Goal: Navigation & Orientation: Find specific page/section

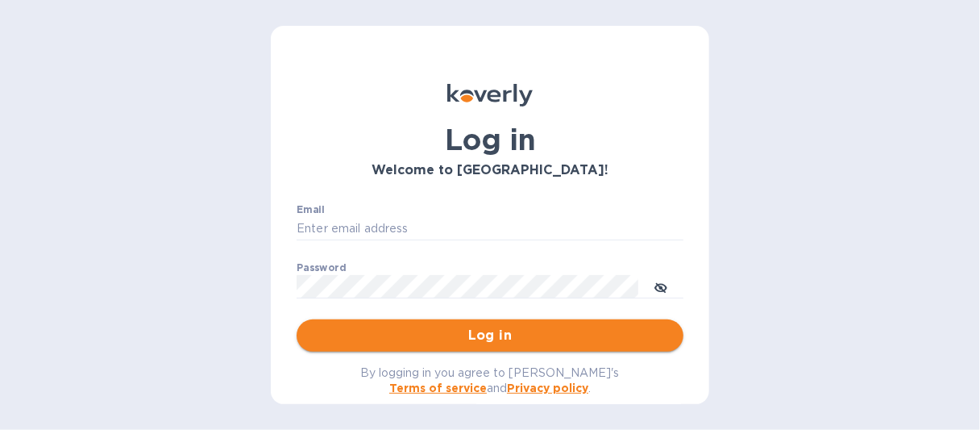
type input "[EMAIL_ADDRESS][DOMAIN_NAME]"
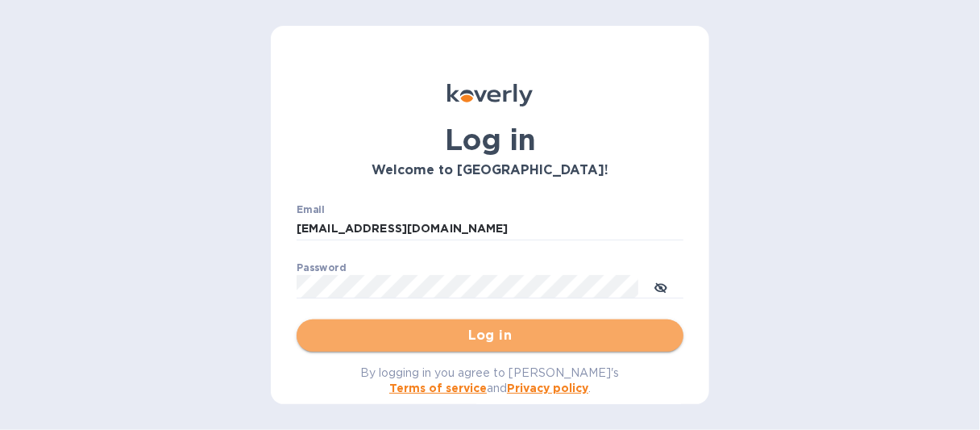
click at [517, 341] on span "Log in" at bounding box center [489, 335] width 361 height 19
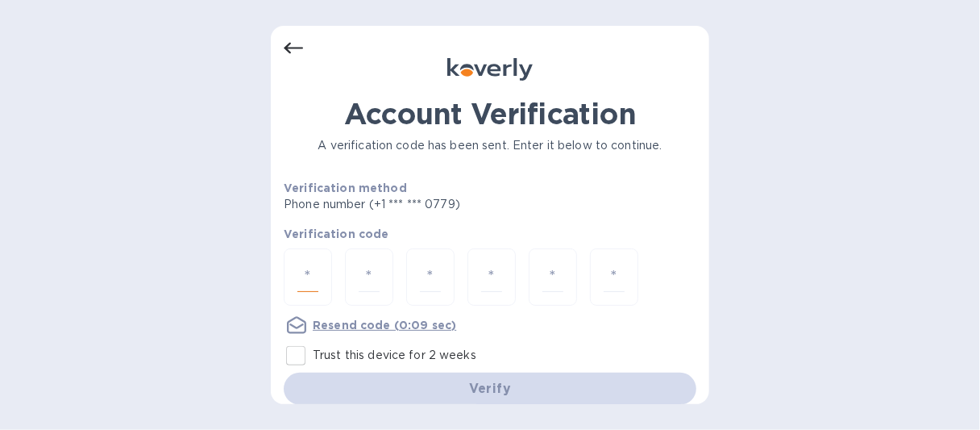
click at [317, 282] on input "number" at bounding box center [307, 277] width 21 height 30
type input "6"
type input "9"
type input "5"
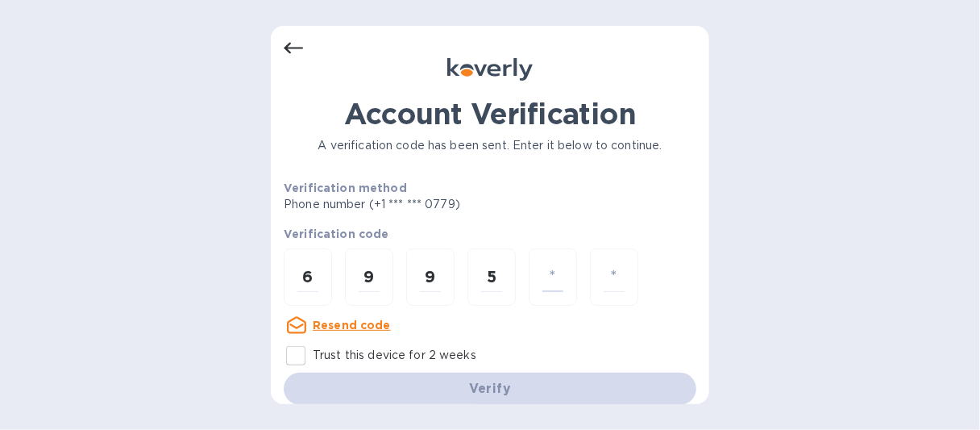
type input "2"
type input "9"
